Goal: Information Seeking & Learning: Learn about a topic

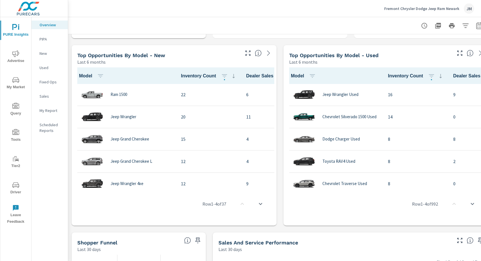
scroll to position [371, 0]
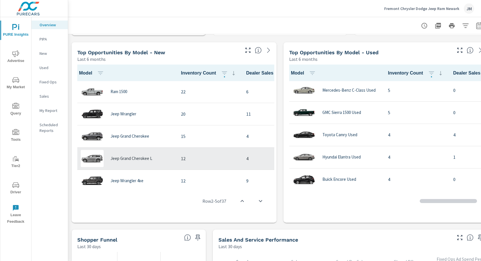
scroll to position [218, 0]
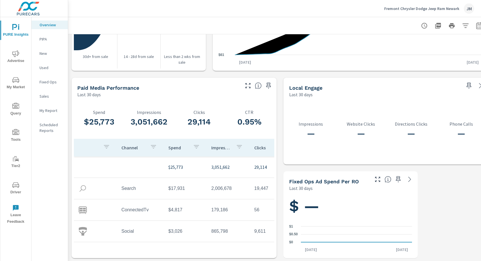
scroll to position [711, 0]
click at [44, 96] on p "Sales" at bounding box center [51, 97] width 24 height 6
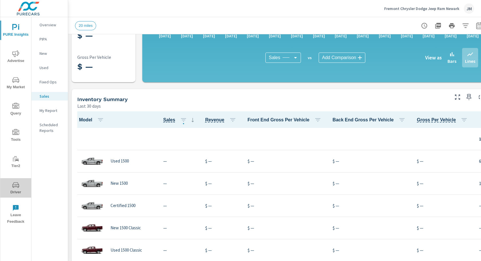
click at [16, 184] on icon "nav menu" at bounding box center [15, 185] width 7 height 7
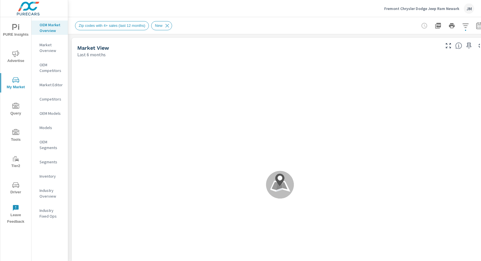
scroll to position [0, 0]
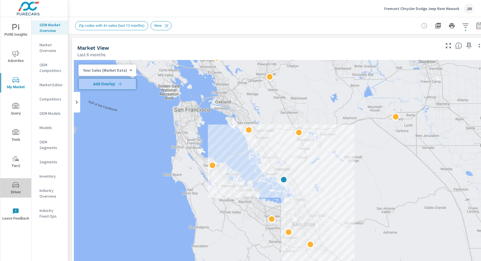
click at [19, 180] on button "Driver" at bounding box center [15, 188] width 31 height 19
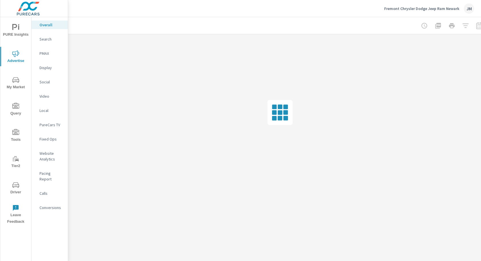
click at [42, 191] on p "Calls" at bounding box center [51, 194] width 24 height 6
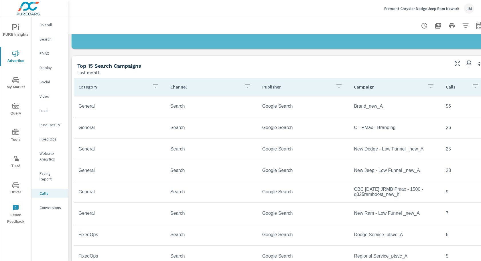
scroll to position [266, 0]
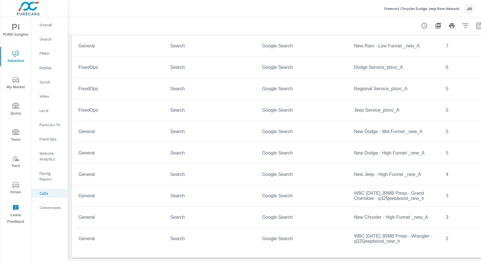
scroll to position [98, 0]
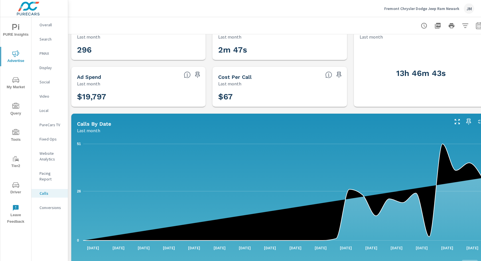
scroll to position [0, 0]
